Goal: Navigation & Orientation: Find specific page/section

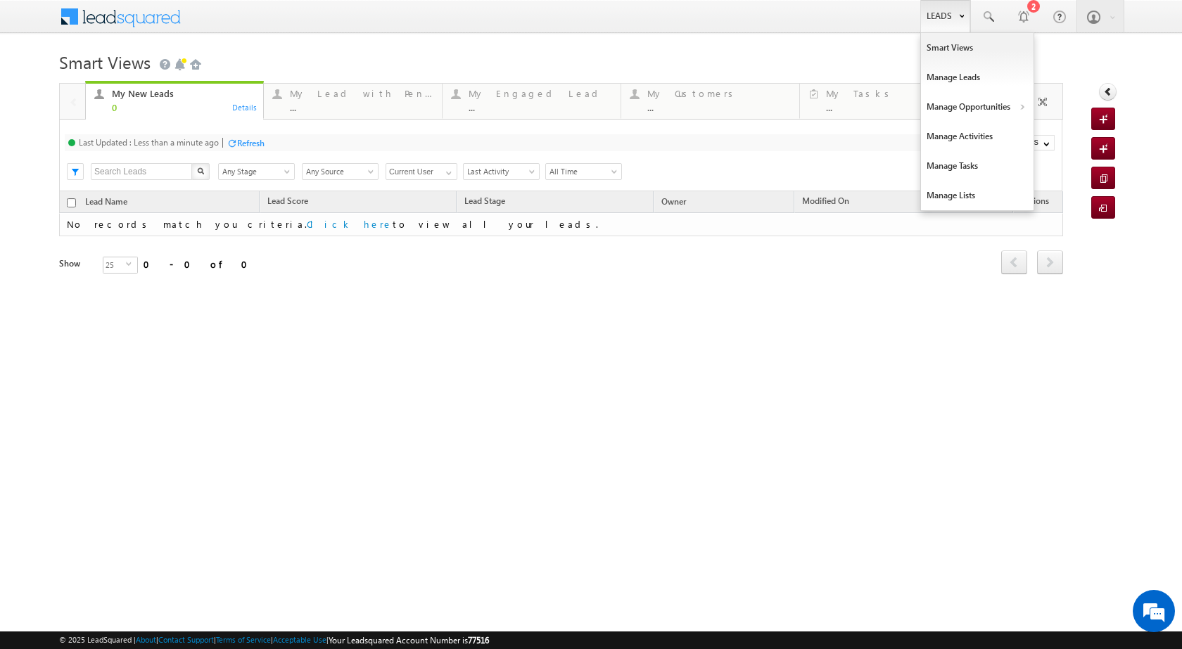
click at [941, 19] on link "Leads" at bounding box center [945, 16] width 50 height 32
click at [970, 117] on link "Manage Opportunities" at bounding box center [977, 107] width 113 height 30
click at [956, 22] on link "Leads" at bounding box center [945, 16] width 50 height 32
click at [991, 136] on link "Manage Activities" at bounding box center [977, 137] width 113 height 30
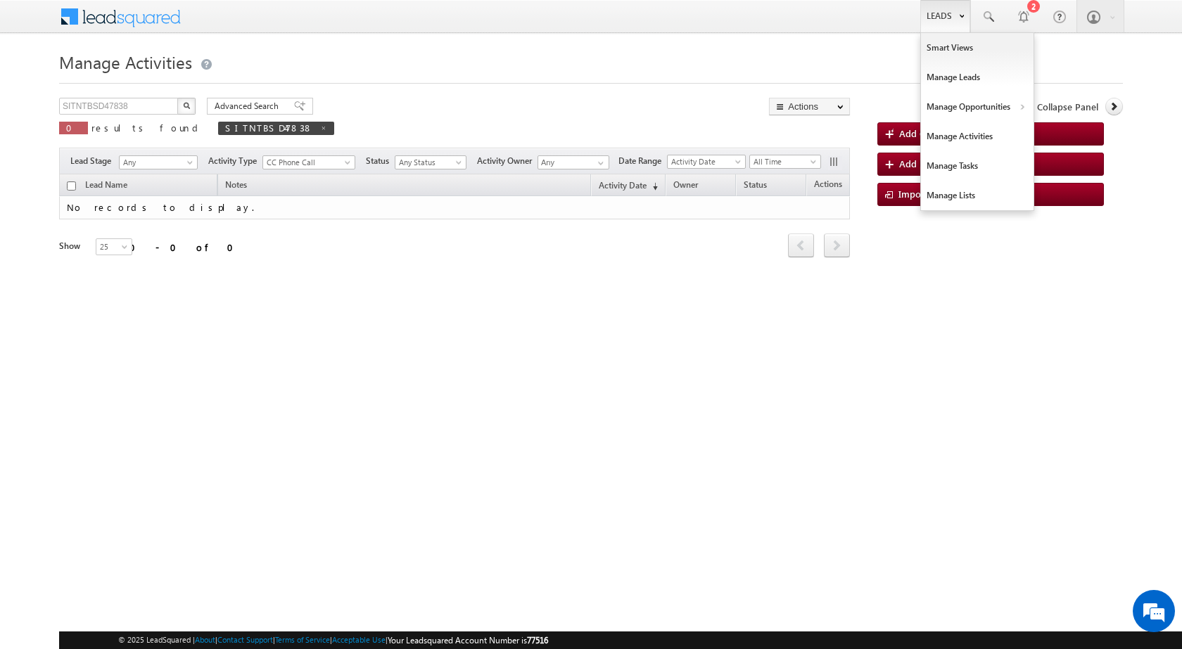
click at [959, 15] on b at bounding box center [961, 15] width 5 height 8
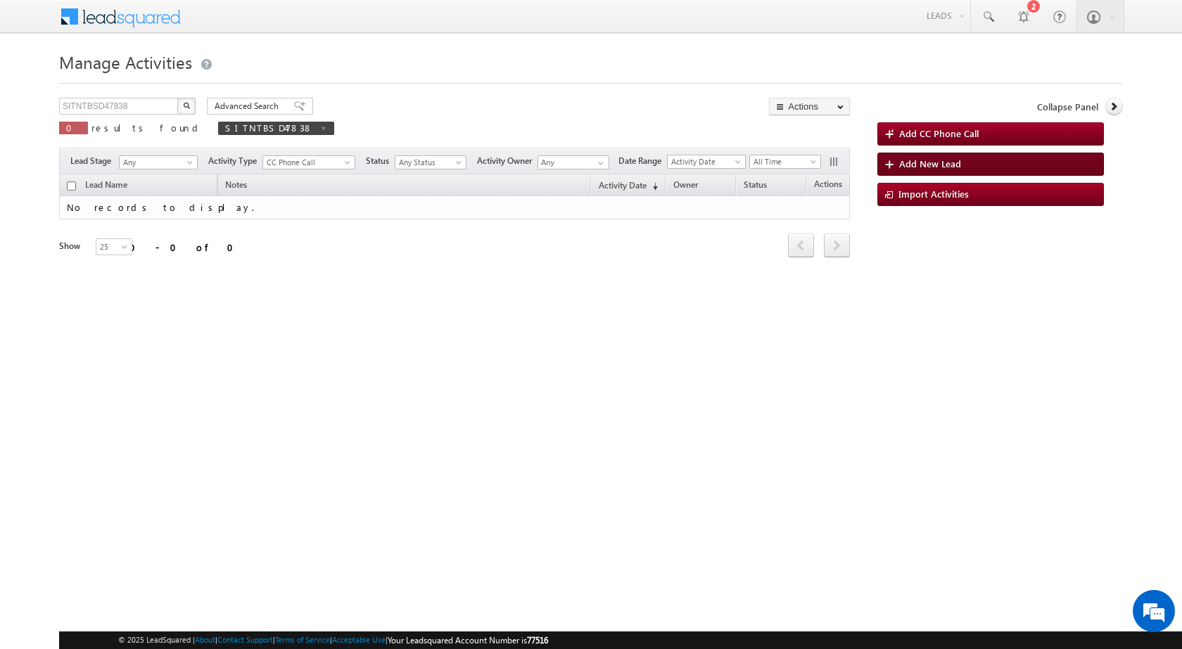
drag, startPoint x: 985, startPoint y: 134, endPoint x: 1035, endPoint y: 155, distance: 55.1
click at [0, 0] on link "Manage Activities" at bounding box center [0, 0] width 0 height 0
click at [935, 16] on link "Leads" at bounding box center [945, 15] width 50 height 31
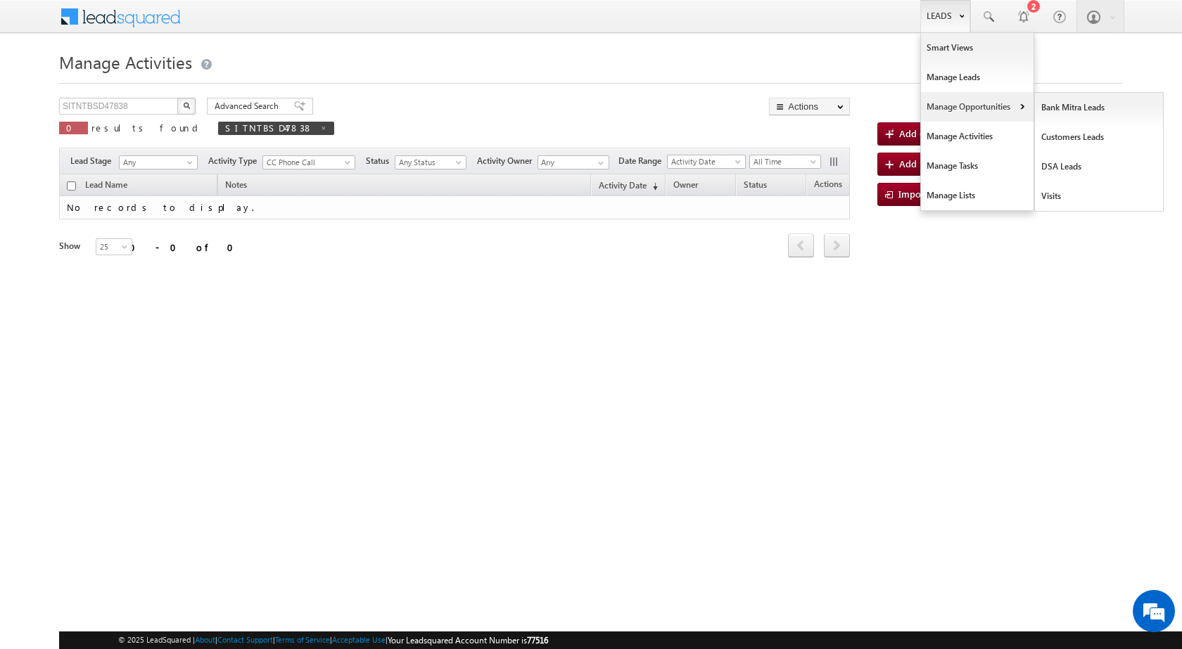
click at [1022, 106] on b at bounding box center [1021, 108] width 5 height 8
click at [1073, 138] on link "Customers Leads" at bounding box center [1099, 137] width 129 height 30
